Goal: Information Seeking & Learning: Learn about a topic

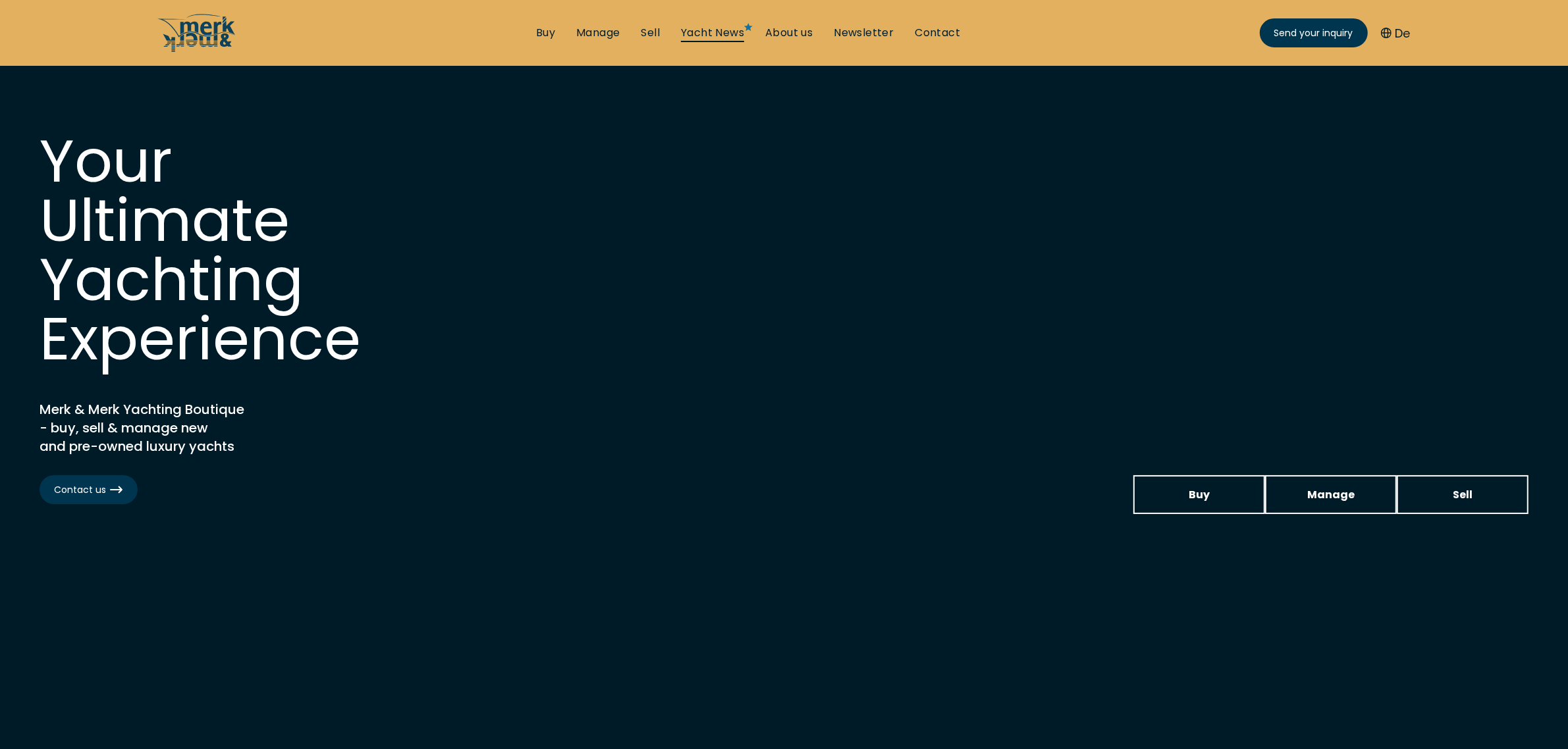
click at [715, 28] on link "Yacht News" at bounding box center [712, 33] width 64 height 15
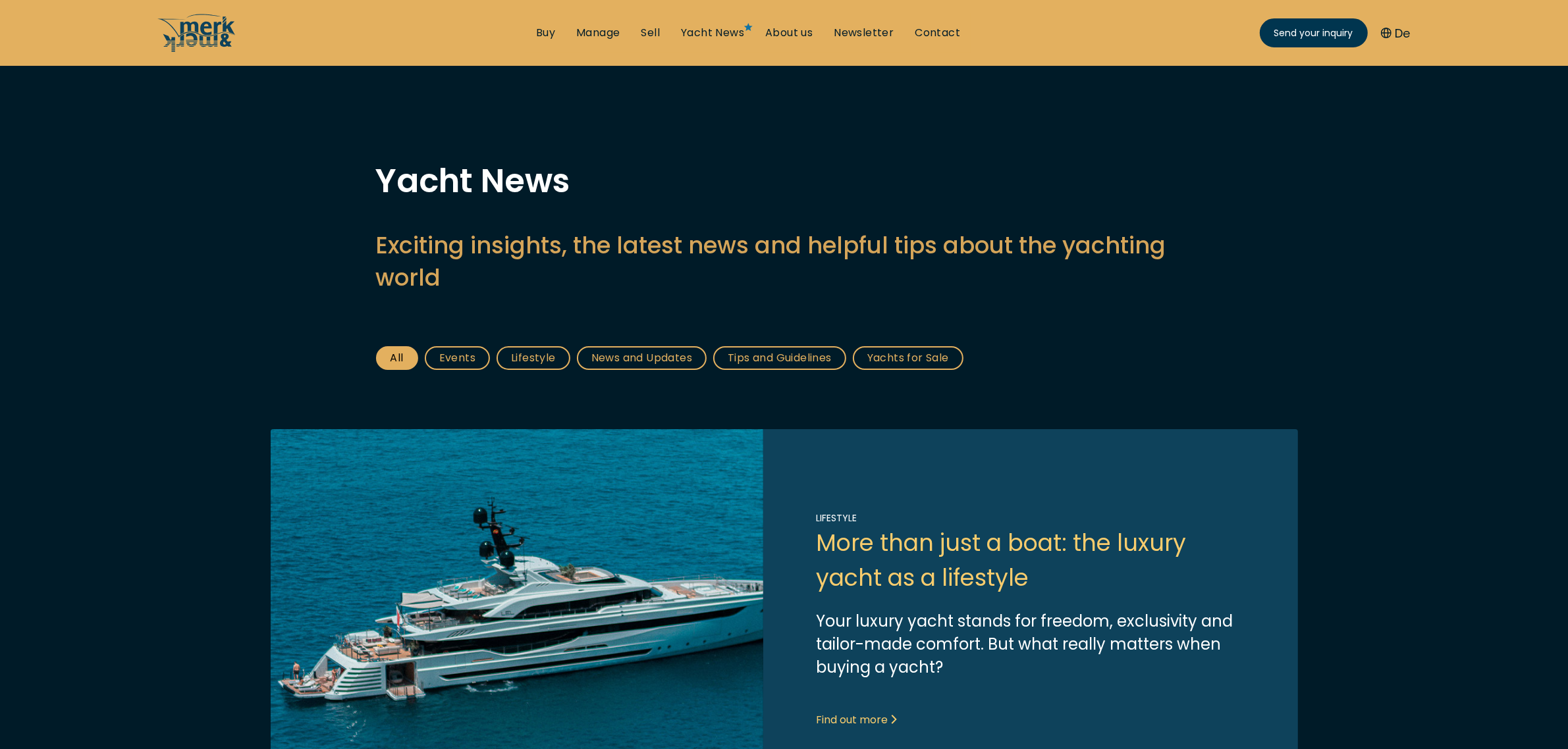
click at [744, 359] on link "Tips and Guidelines" at bounding box center [779, 358] width 133 height 23
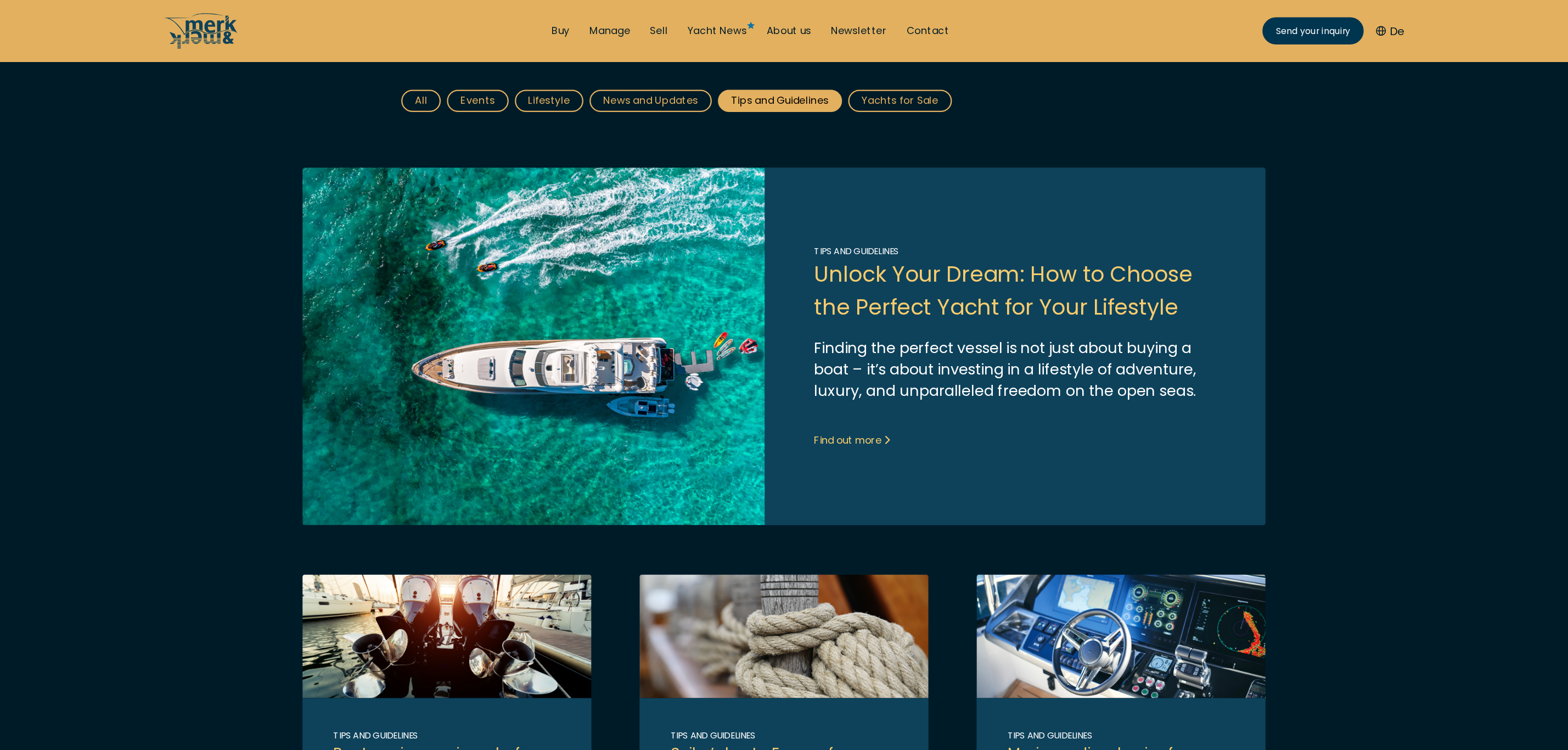
scroll to position [274, 0]
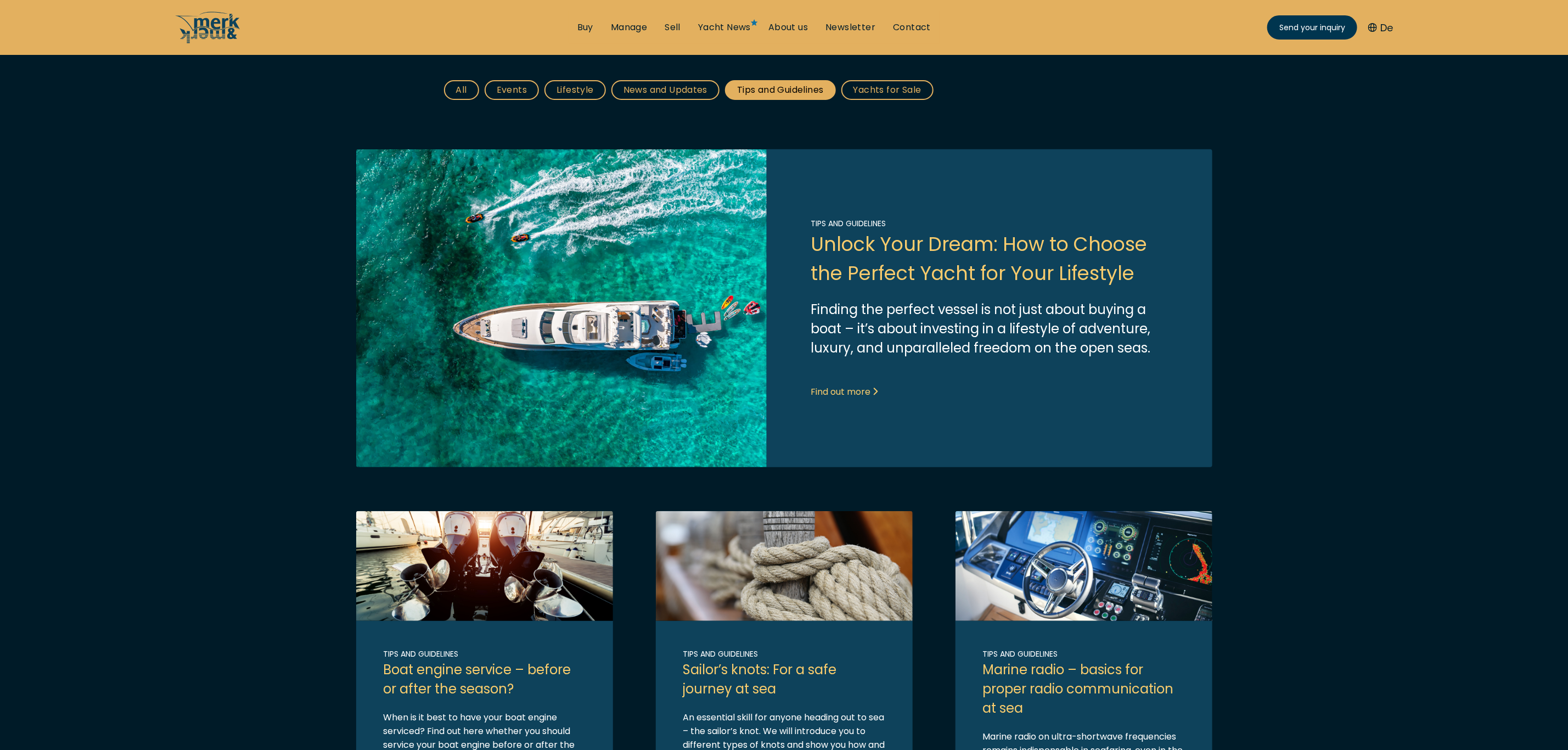
drag, startPoint x: 1539, startPoint y: 314, endPoint x: 1514, endPoint y: 316, distance: 25.1
click at [1306, 314] on main "Tips and Guidelines FInd helpful tips and guides regarding buying and selling a…" at bounding box center [784, 609] width 1568 height 1493
click at [1306, 264] on main "Tips and Guidelines FInd helpful tips and guides regarding buying and selling a…" at bounding box center [784, 609] width 1568 height 1493
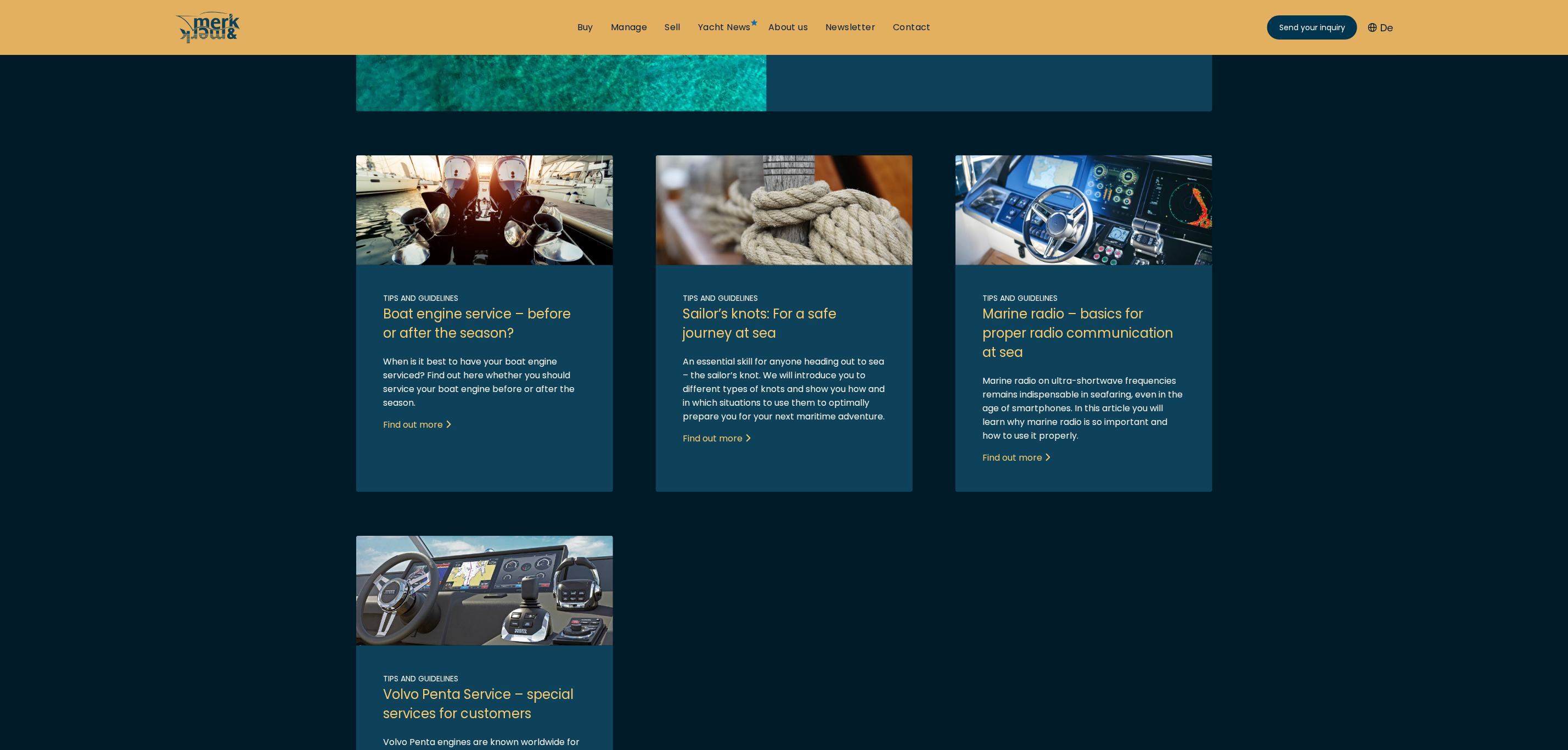
scroll to position [603, 0]
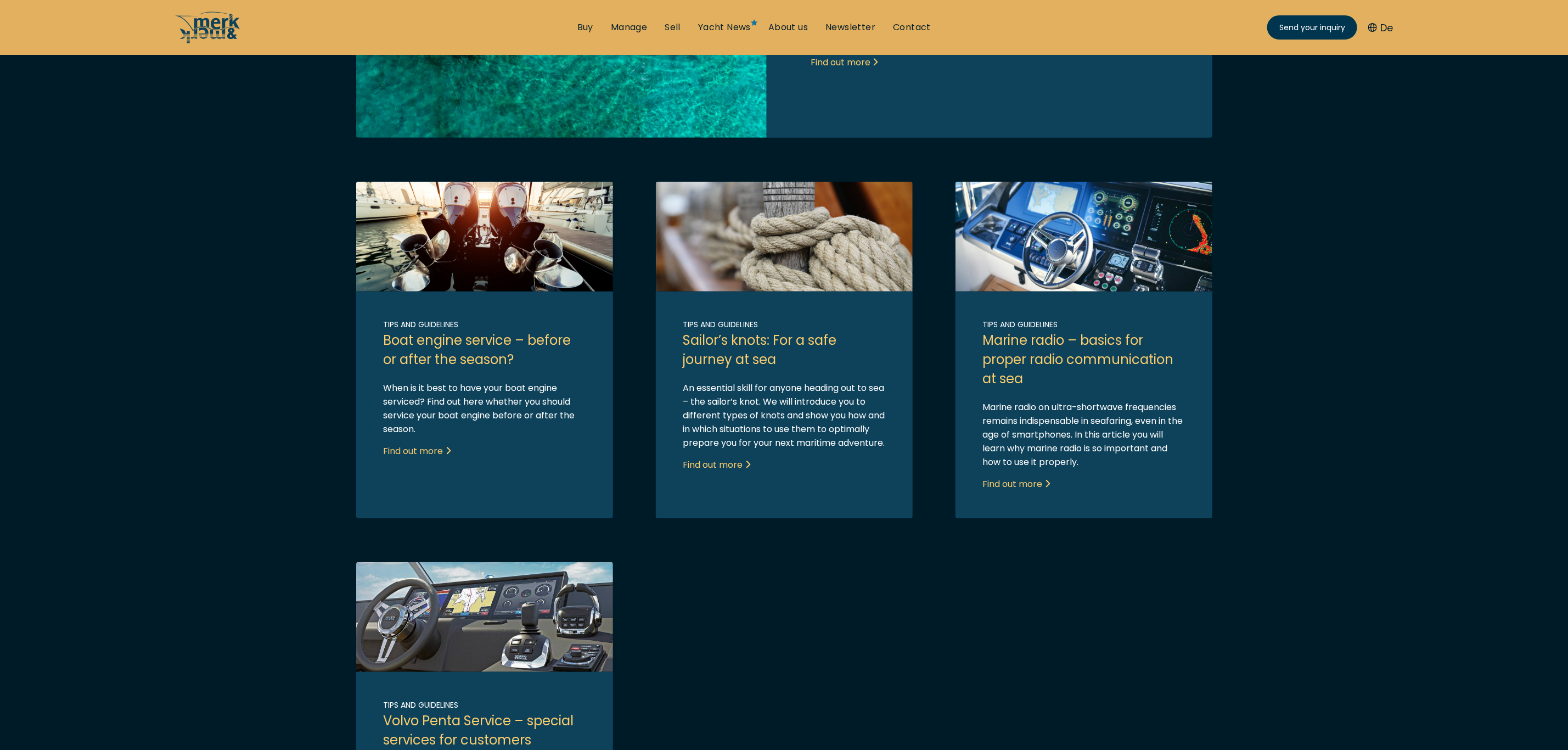
click at [1239, 530] on main "Tips and Guidelines FInd helpful tips and guides regarding buying and selling a…" at bounding box center [784, 281] width 1568 height 1493
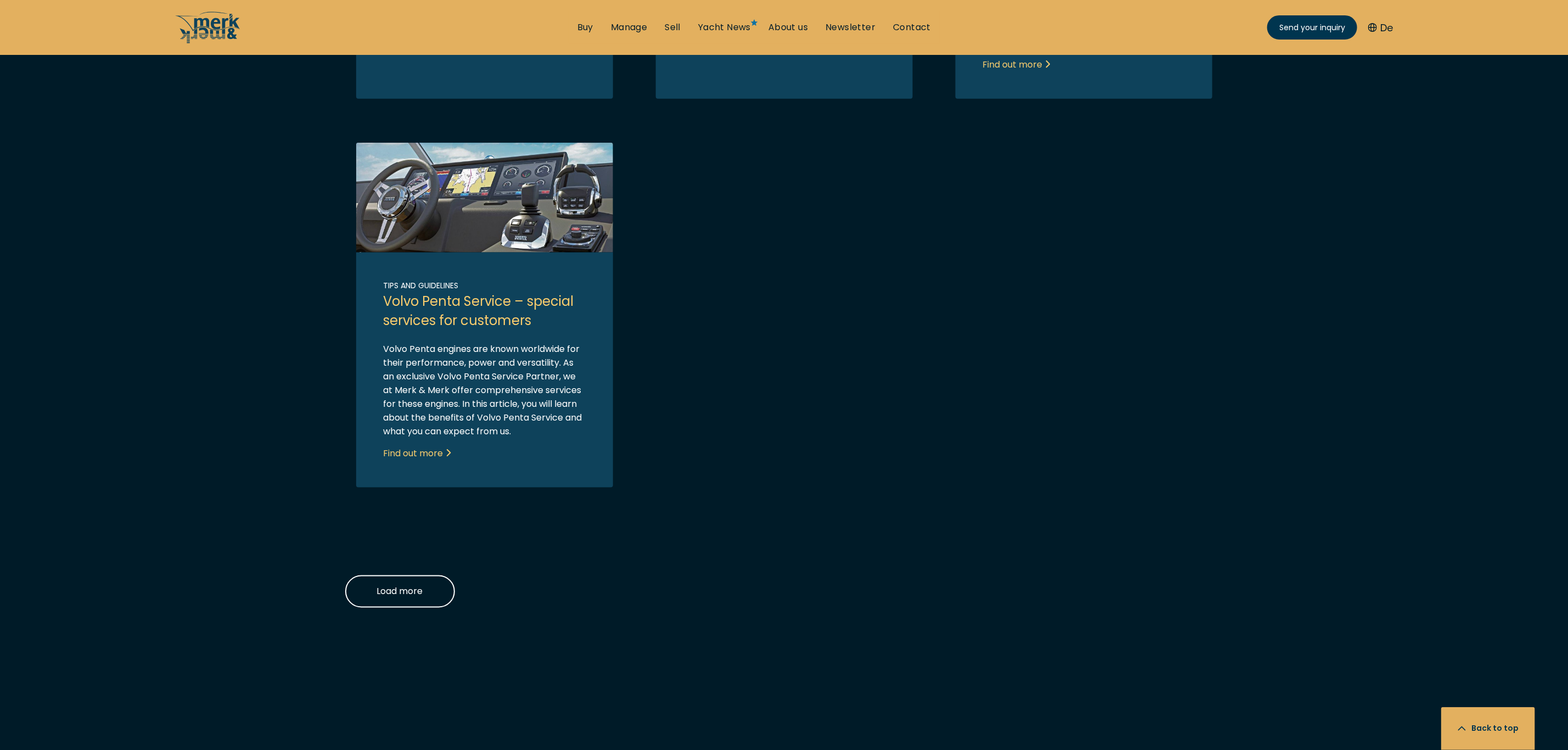
scroll to position [1015, 0]
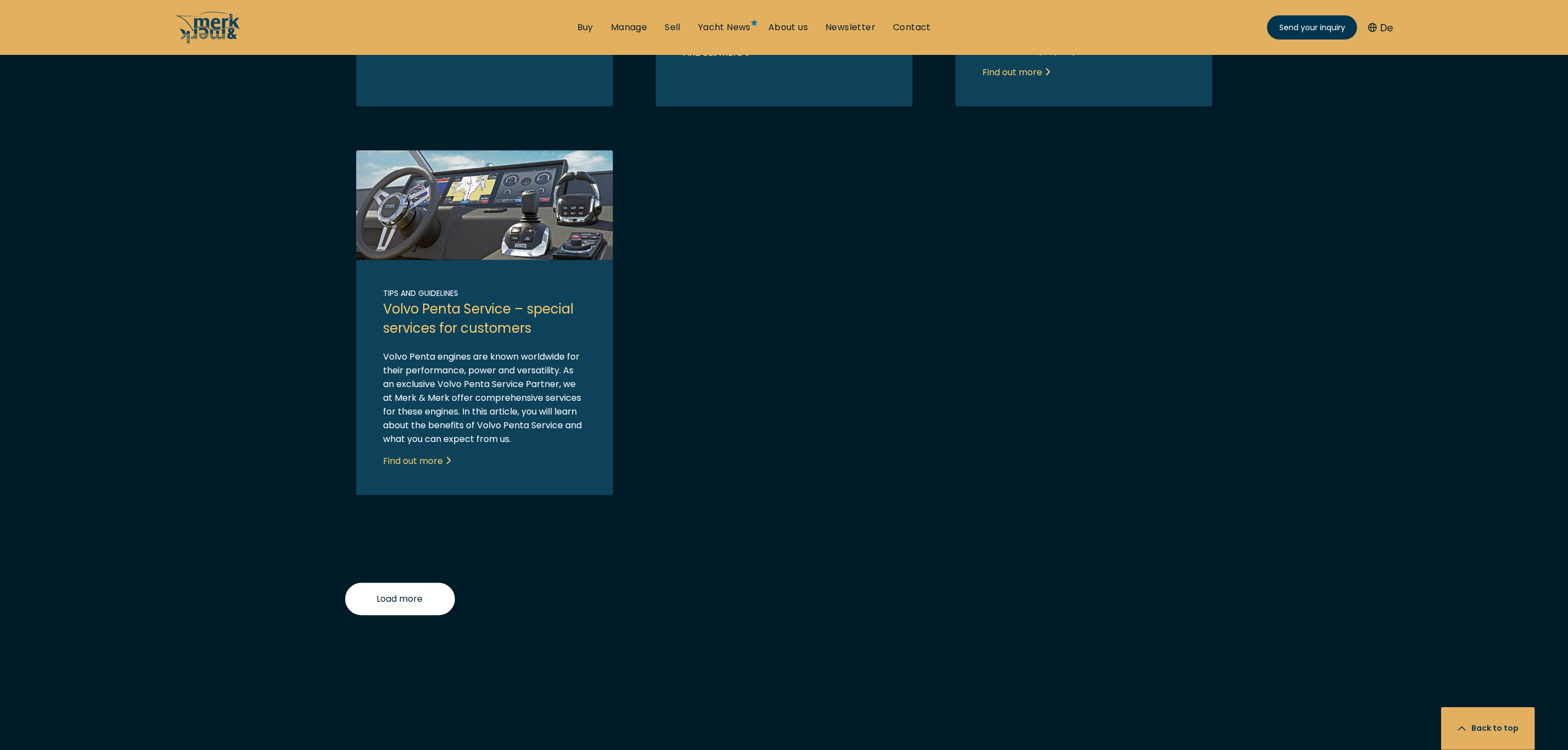
click at [416, 597] on span "Load more" at bounding box center [400, 599] width 46 height 14
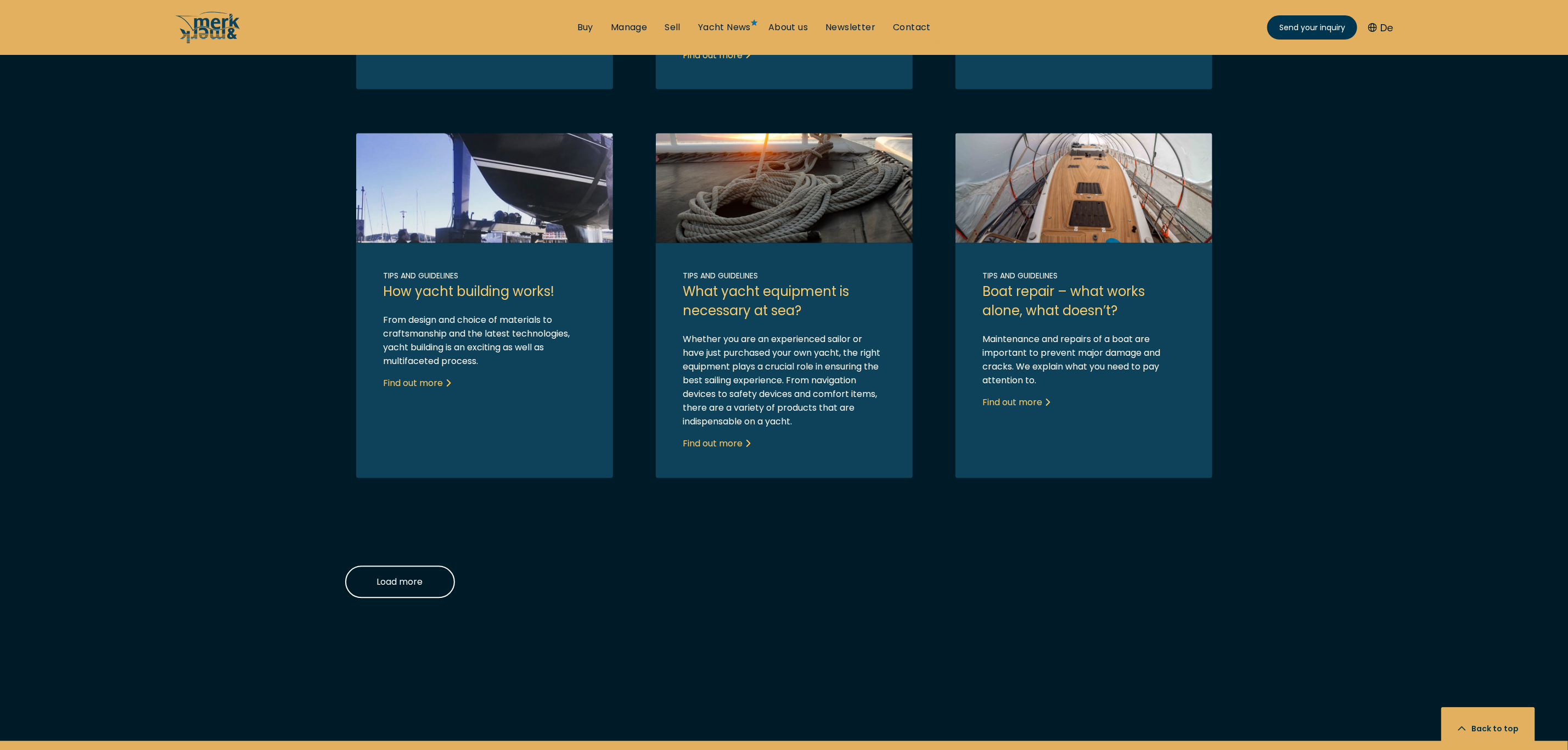
scroll to position [1426, 0]
click at [393, 595] on button "Load more" at bounding box center [400, 581] width 110 height 32
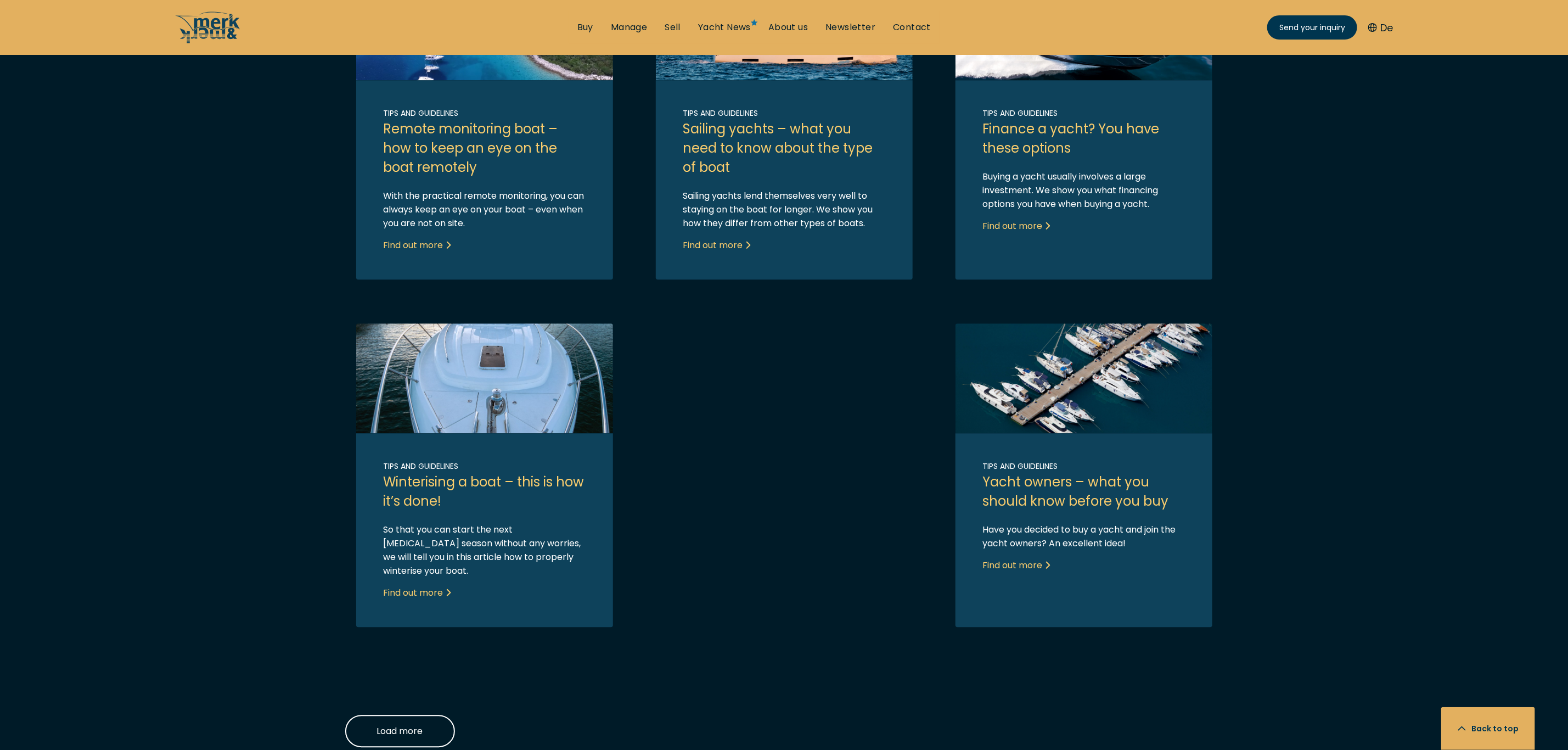
scroll to position [2003, 0]
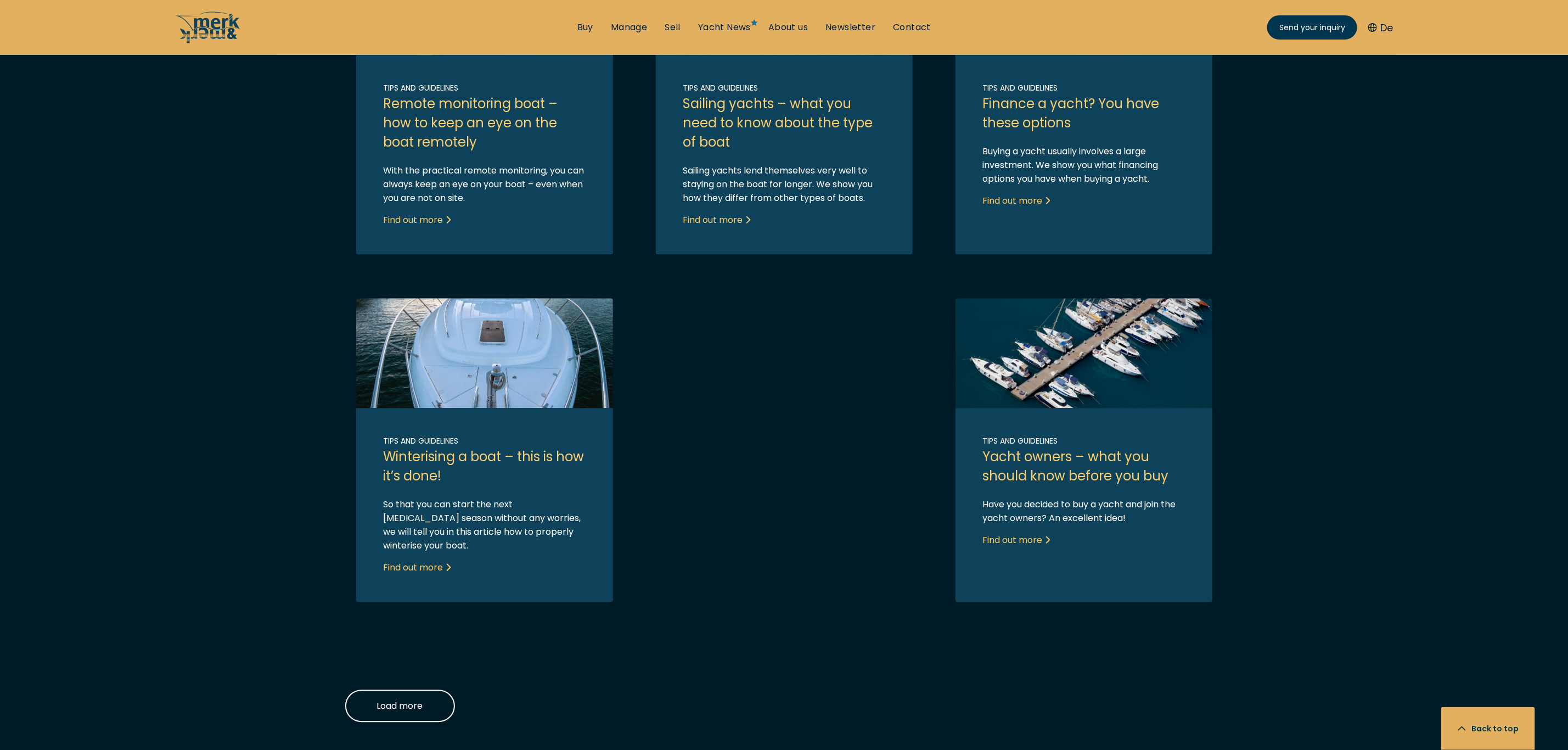
click at [866, 624] on div "Load more" at bounding box center [784, 705] width 878 height 32
click at [424, 624] on button "Load more" at bounding box center [400, 705] width 110 height 32
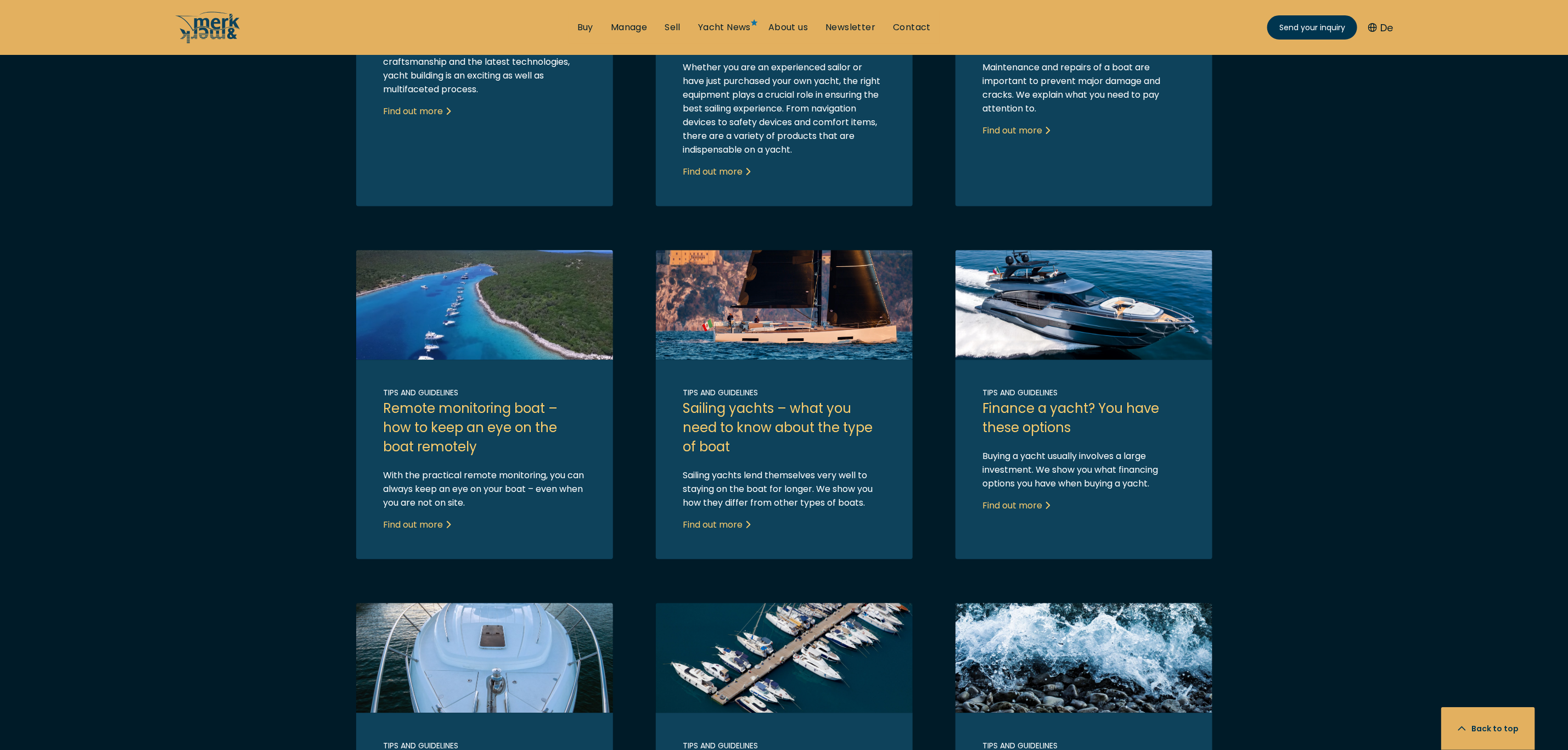
scroll to position [1673, 0]
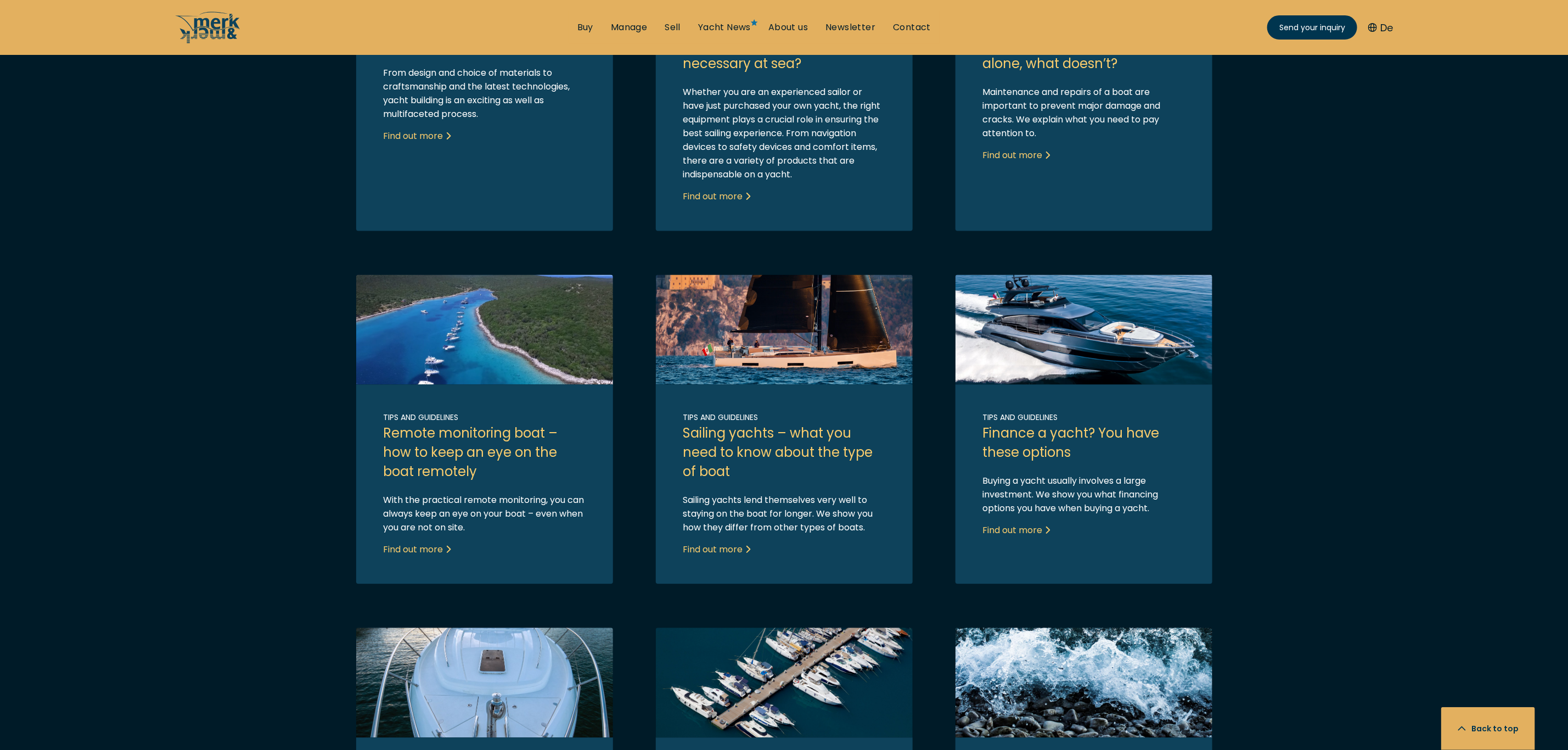
click at [1306, 373] on main "Tips and Guidelines FInd helpful tips and guides regarding buying and selling a…" at bounding box center [784, 124] width 1568 height 3321
